Goal: Find specific page/section: Find specific page/section

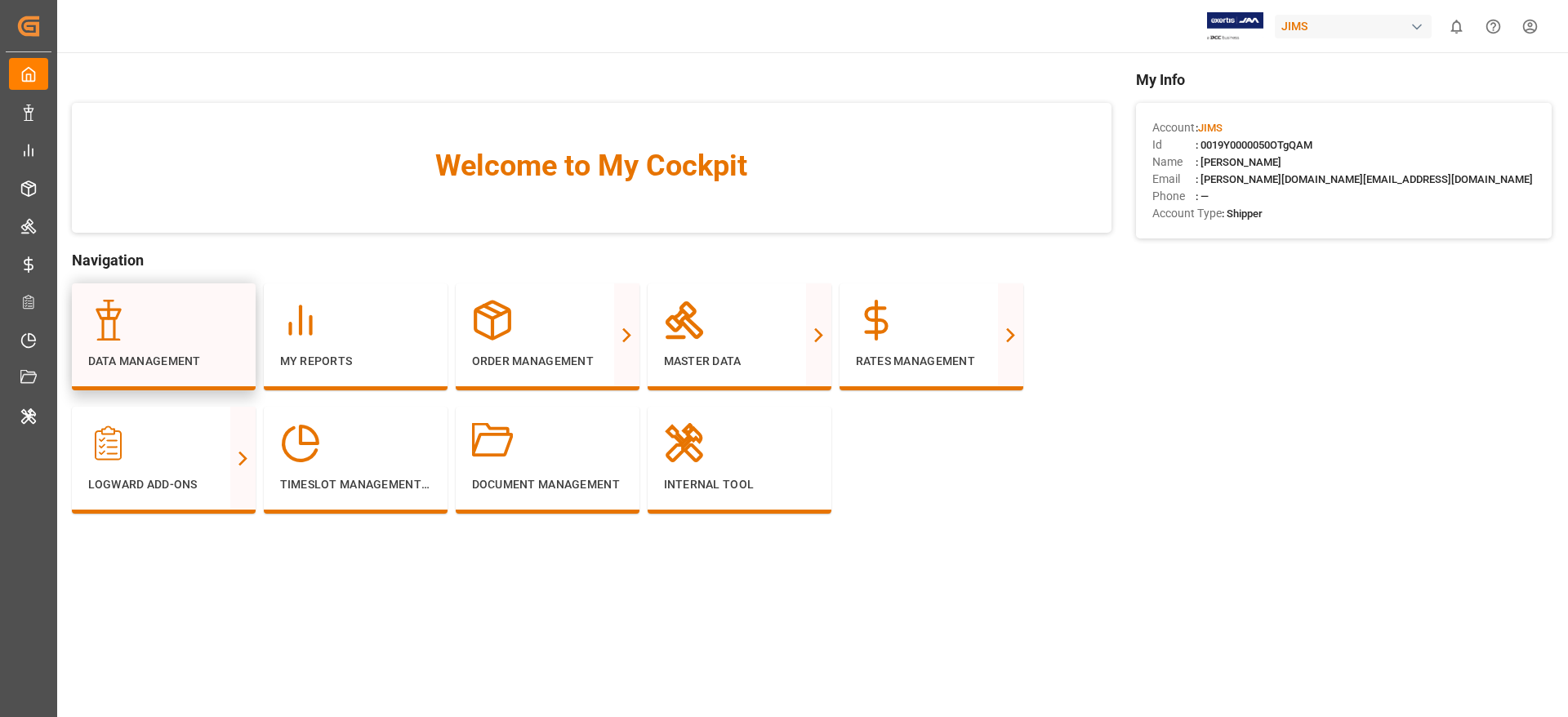
click at [198, 346] on div "Data Management" at bounding box center [163, 334] width 151 height 70
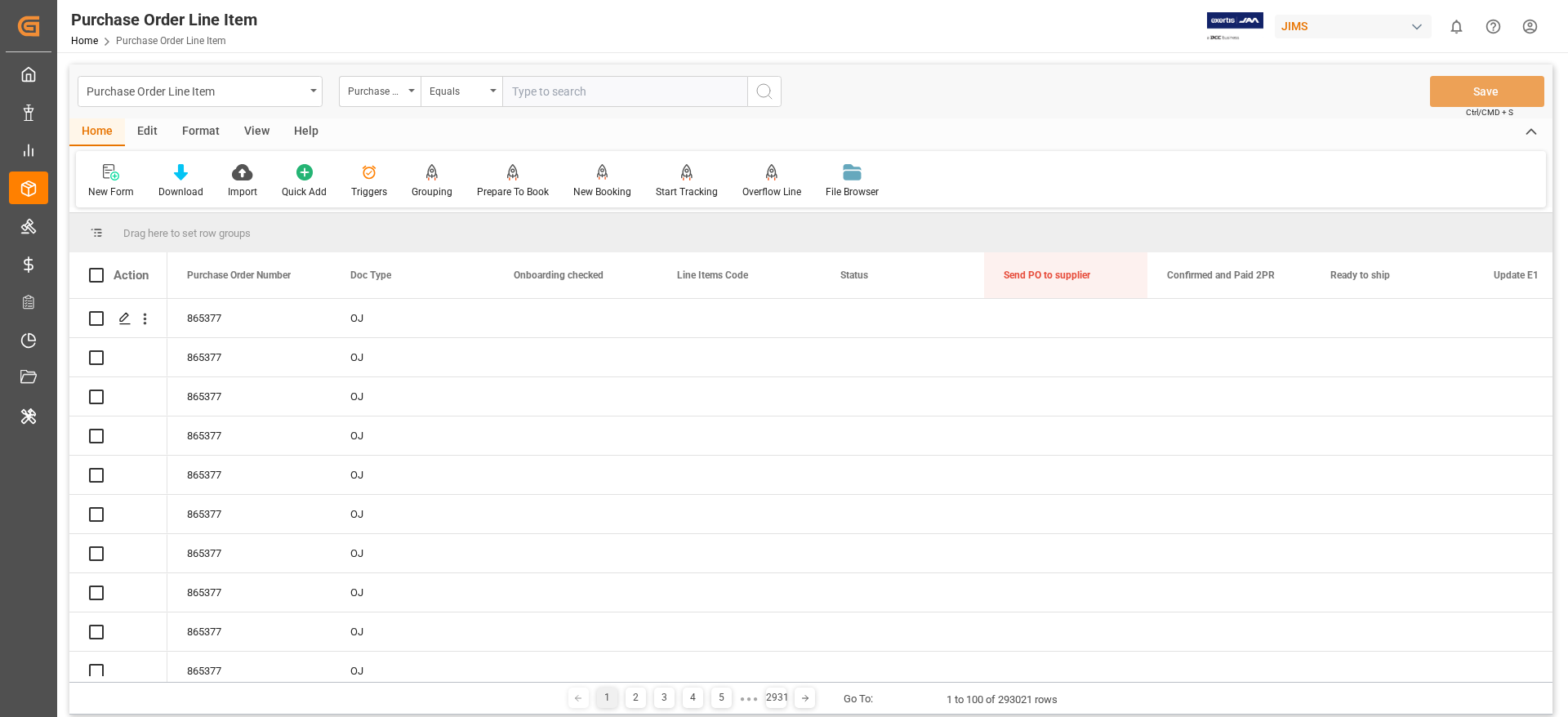
click at [153, 89] on div "Purchase Order Line Item" at bounding box center [196, 90] width 218 height 21
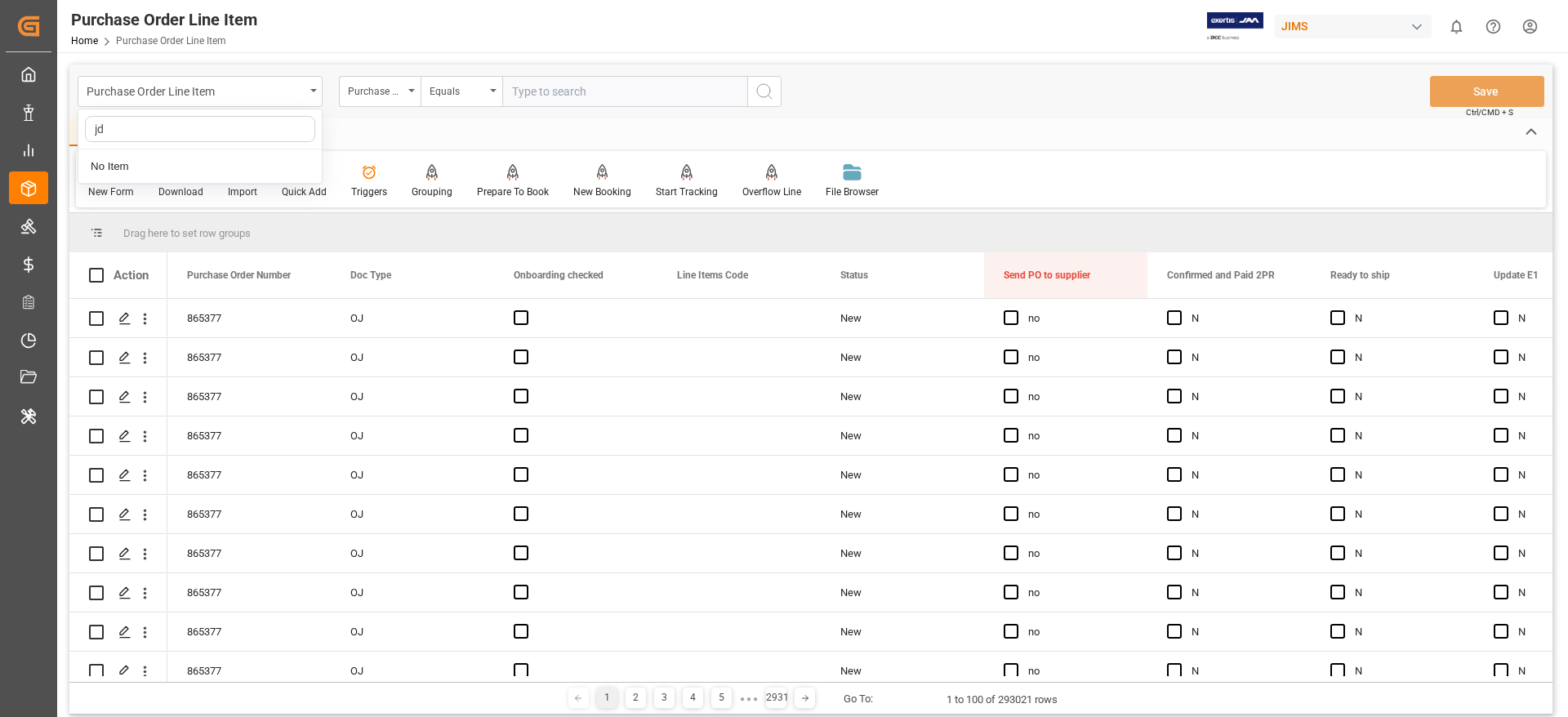
type input "j"
